Goal: Find specific page/section: Locate a particular part of the current website

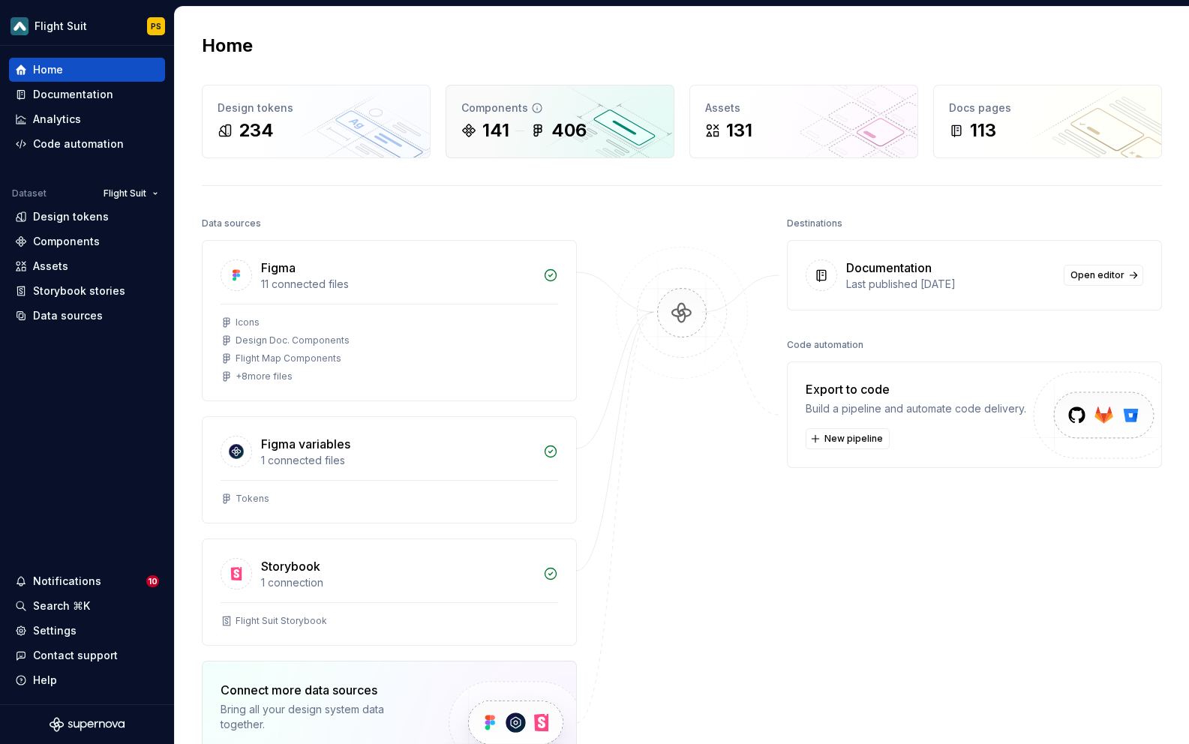
click at [543, 111] on div "Components" at bounding box center [559, 108] width 197 height 15
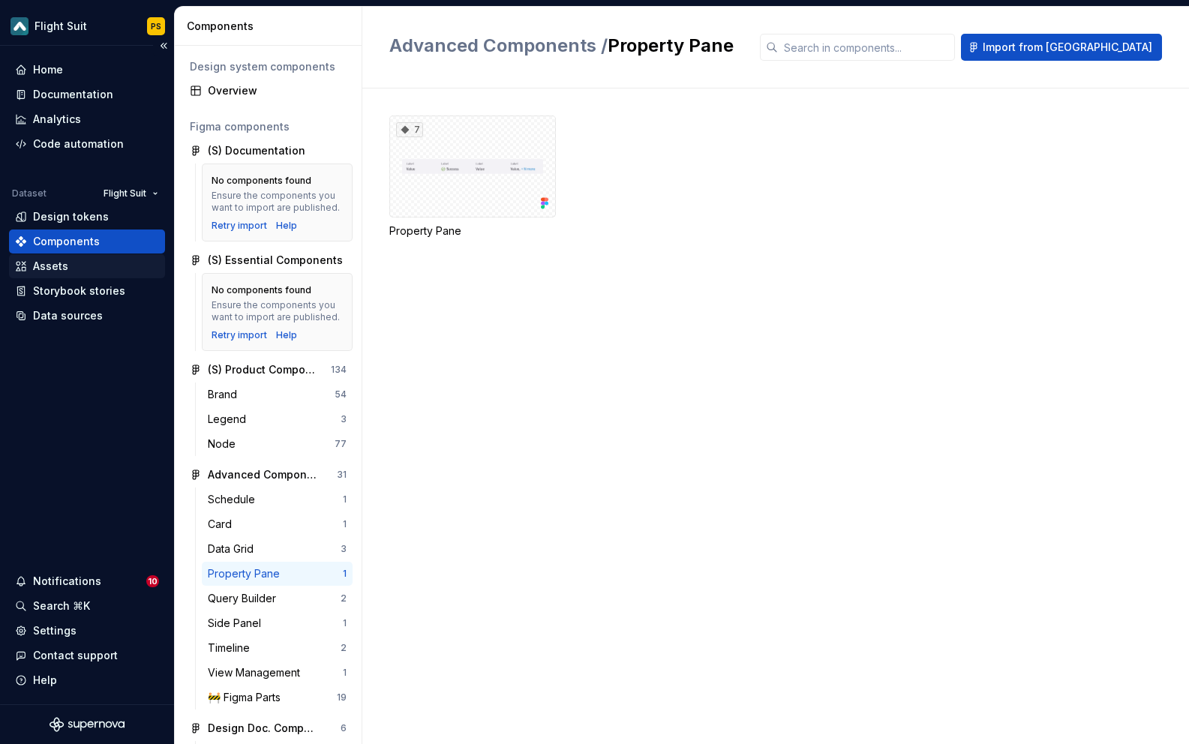
click at [98, 268] on div "Assets" at bounding box center [87, 266] width 144 height 15
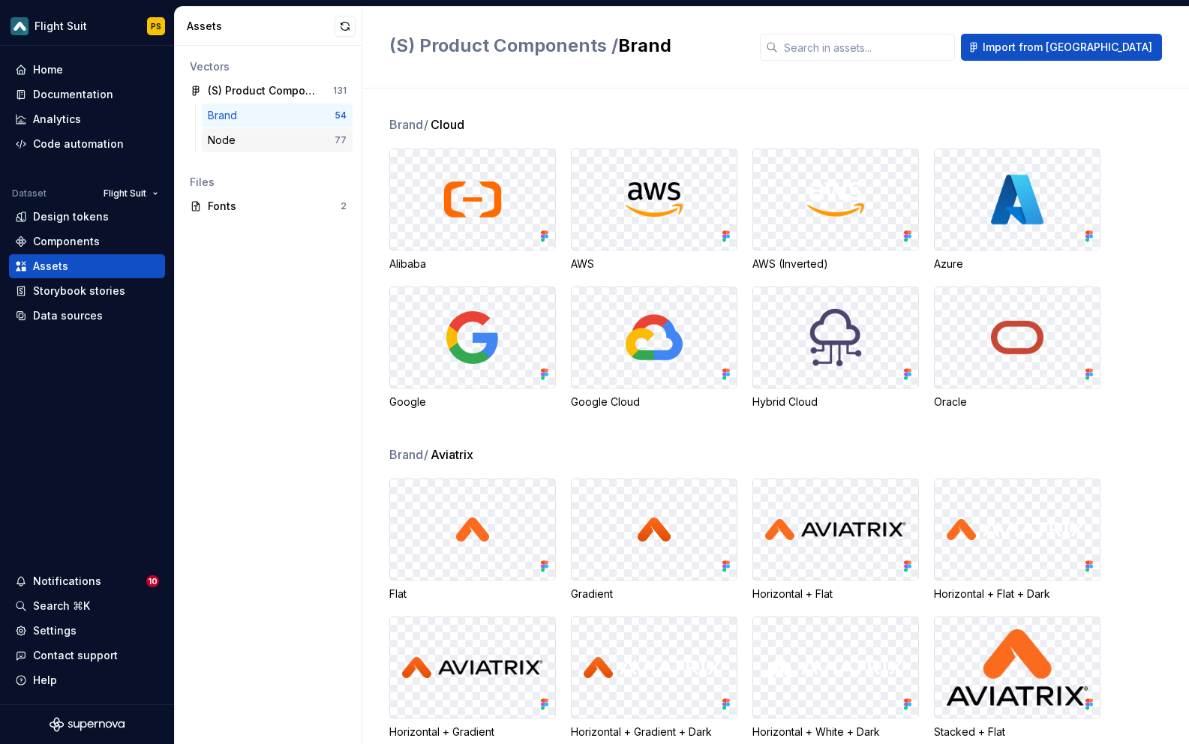
click at [294, 144] on div "Node" at bounding box center [271, 140] width 127 height 15
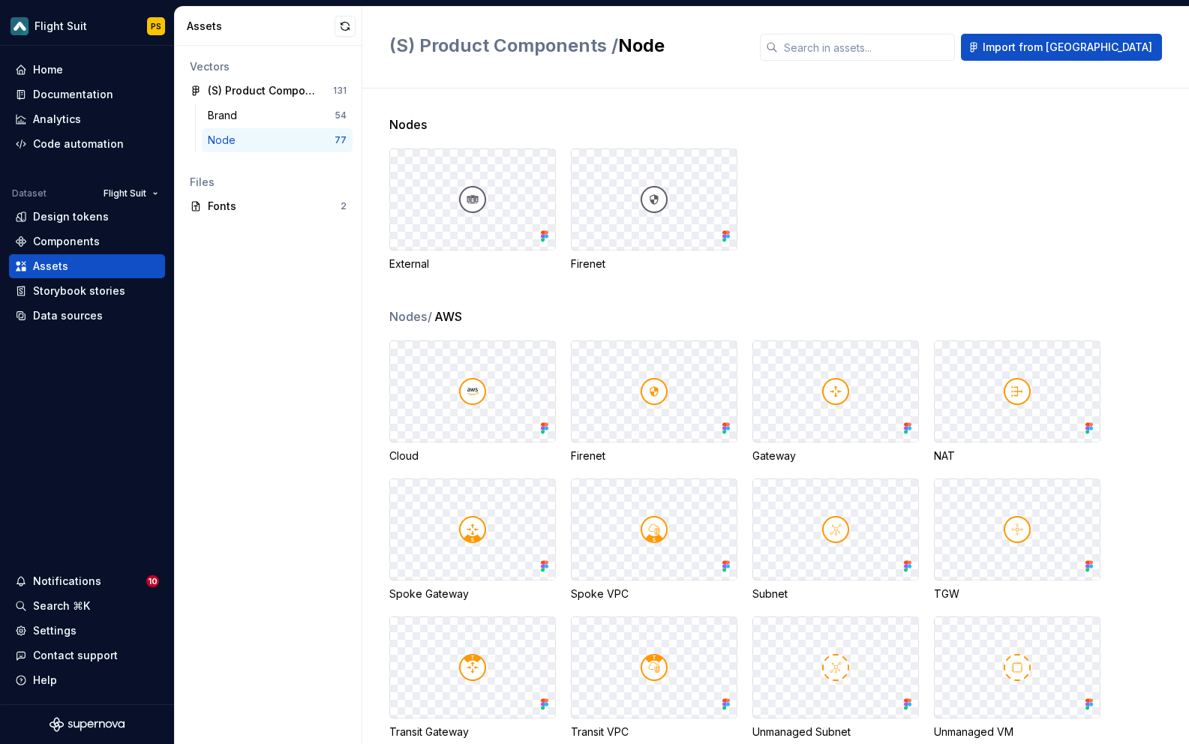
click at [742, 41] on h2 "(S) Product Components / Node" at bounding box center [565, 46] width 353 height 24
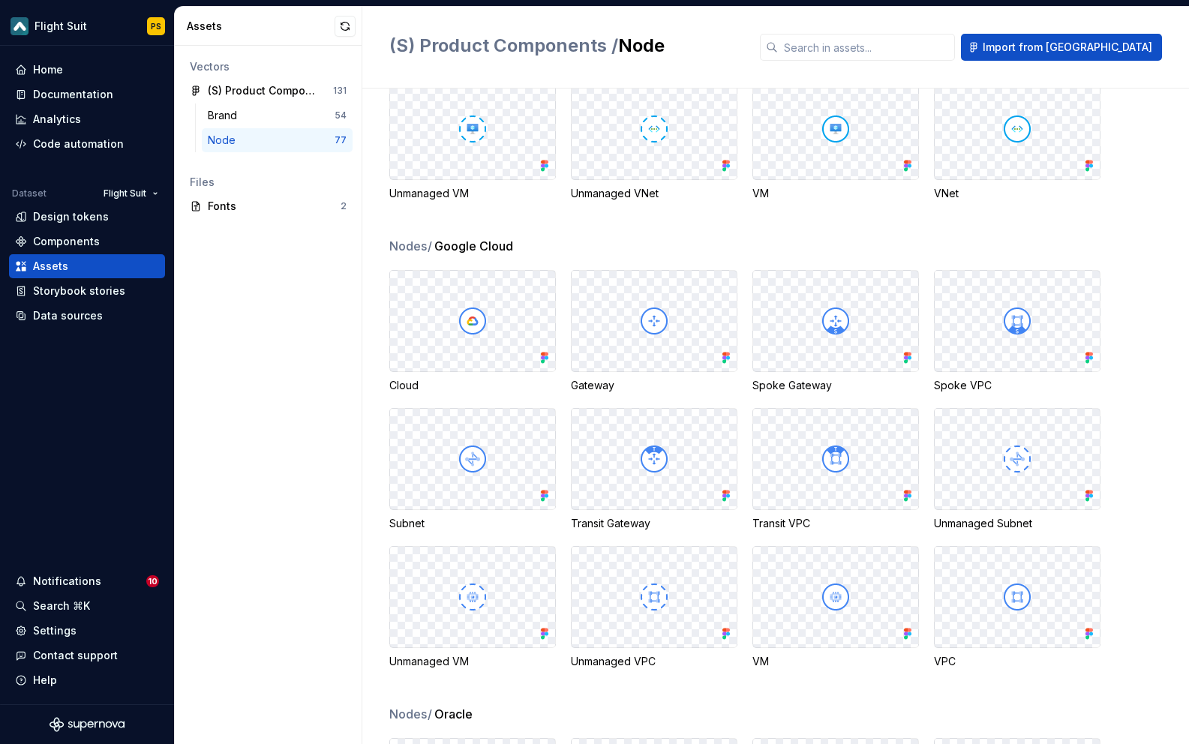
scroll to position [1346, 0]
